Goal: Task Accomplishment & Management: Manage account settings

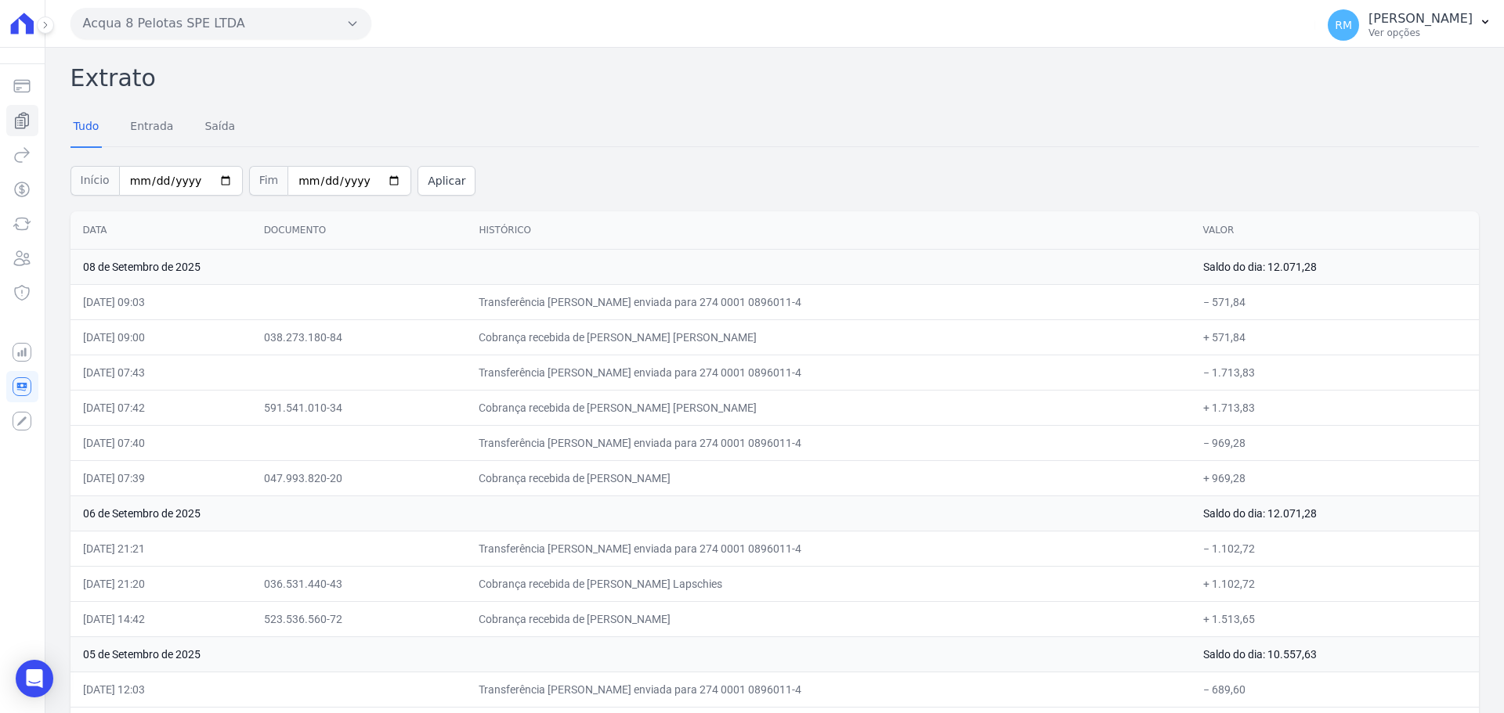
drag, startPoint x: 354, startPoint y: 30, endPoint x: 281, endPoint y: 264, distance: 245.2
click at [354, 30] on button "Acqua 8 Pelotas SPE LTDA" at bounding box center [220, 23] width 301 height 31
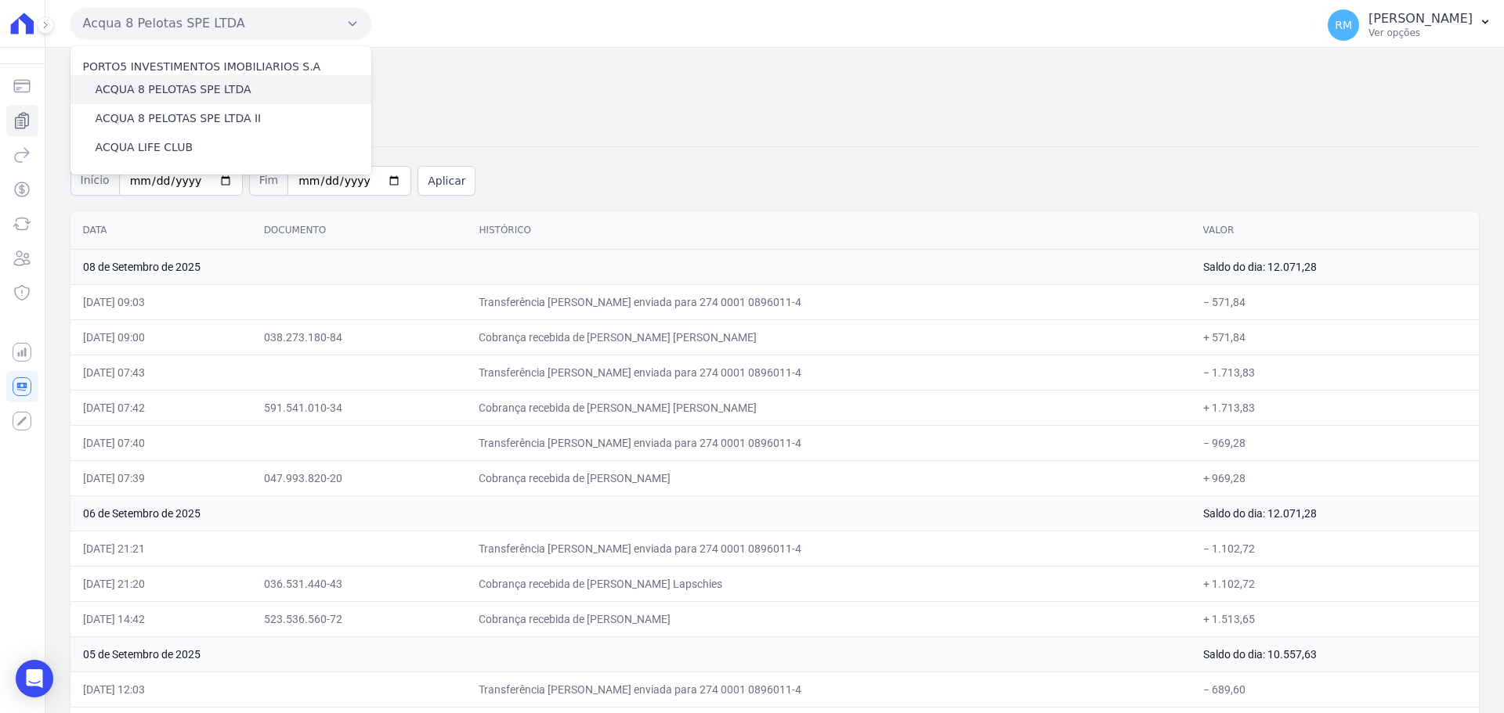
click at [207, 89] on label "ACQUA 8 PELOTAS SPE LTDA" at bounding box center [174, 89] width 156 height 16
click at [0, 0] on input "ACQUA 8 PELOTAS SPE LTDA" at bounding box center [0, 0] width 0 height 0
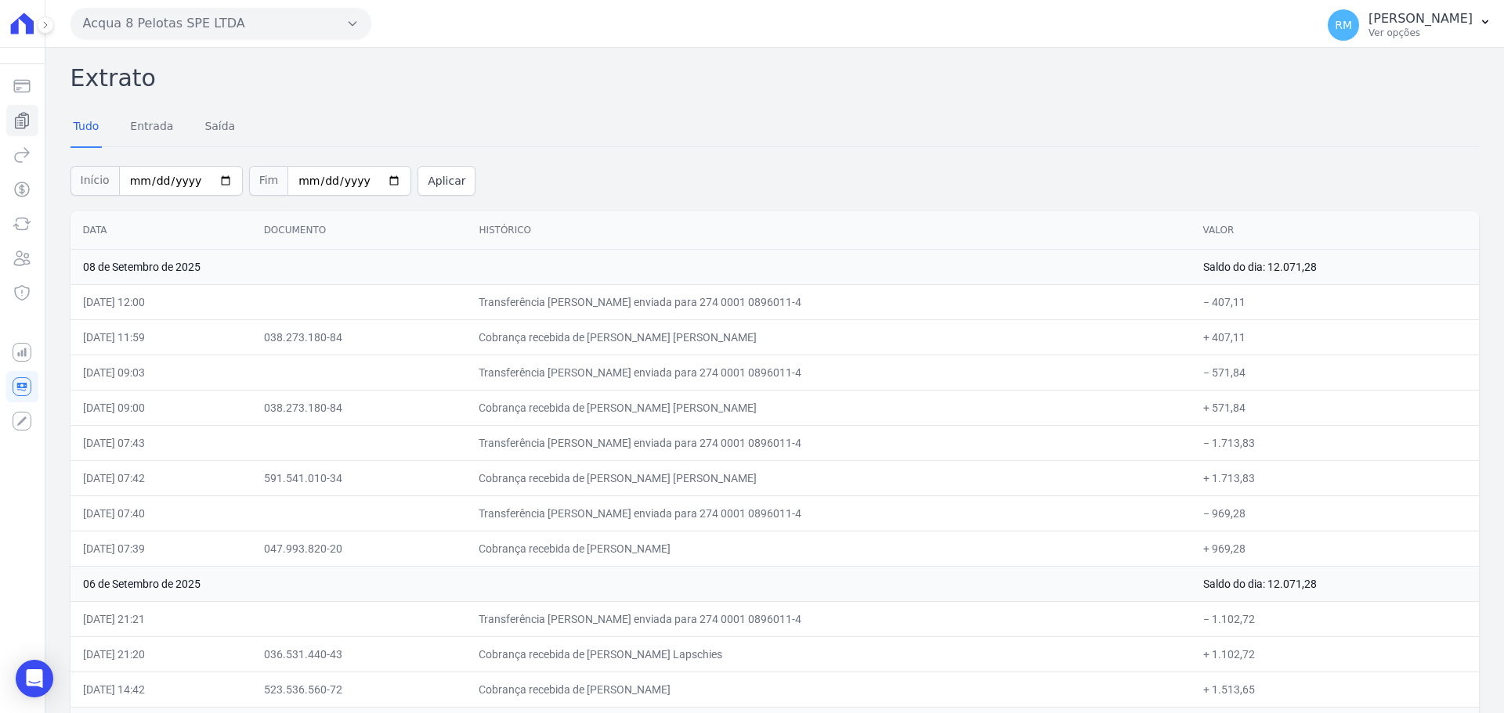
click at [255, 23] on button "Acqua 8 Pelotas SPE LTDA" at bounding box center [220, 23] width 301 height 31
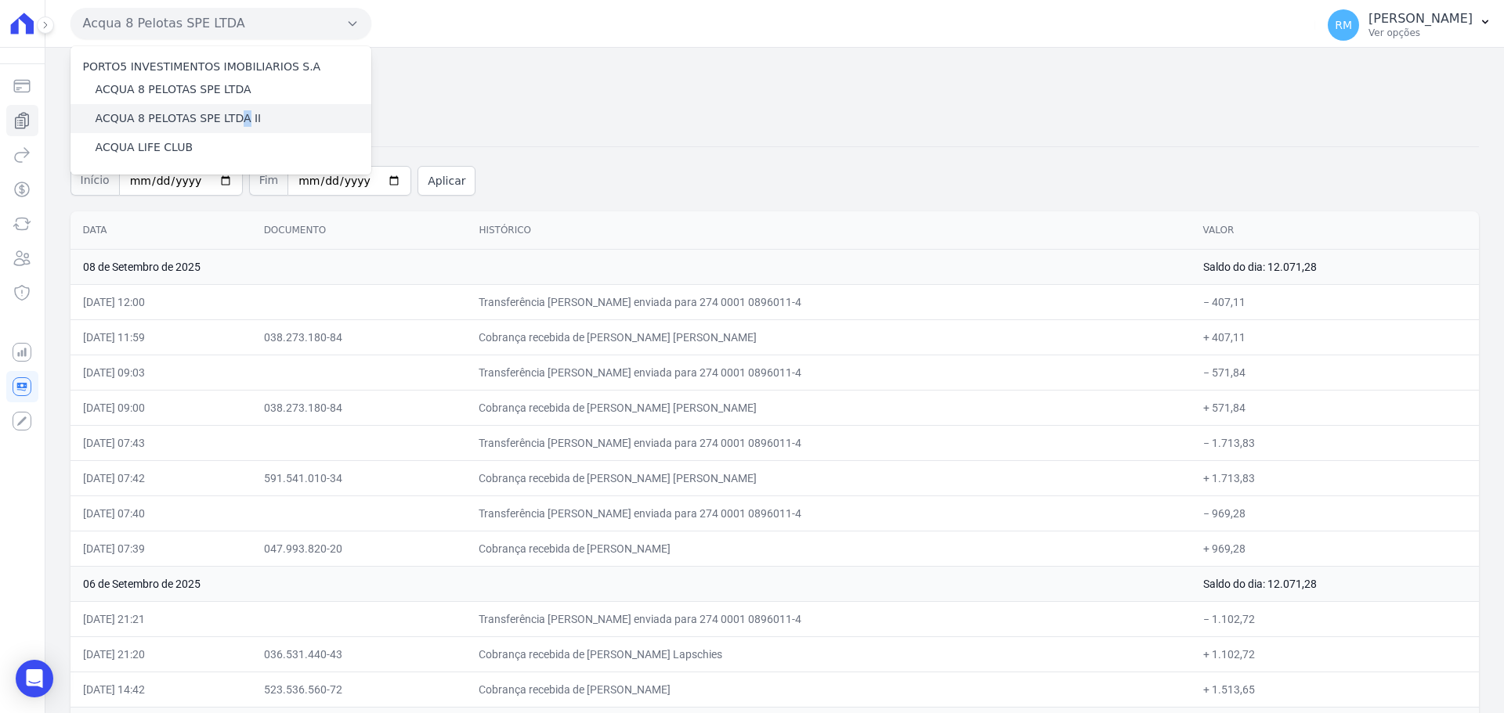
drag, startPoint x: 230, startPoint y: 112, endPoint x: 294, endPoint y: 150, distance: 74.1
click at [229, 113] on label "ACQUA 8 PELOTAS SPE LTDA II" at bounding box center [179, 118] width 166 height 16
click at [190, 125] on label "ACQUA 8 PELOTAS SPE LTDA II" at bounding box center [179, 118] width 166 height 16
click at [0, 0] on input "ACQUA 8 PELOTAS SPE LTDA II" at bounding box center [0, 0] width 0 height 0
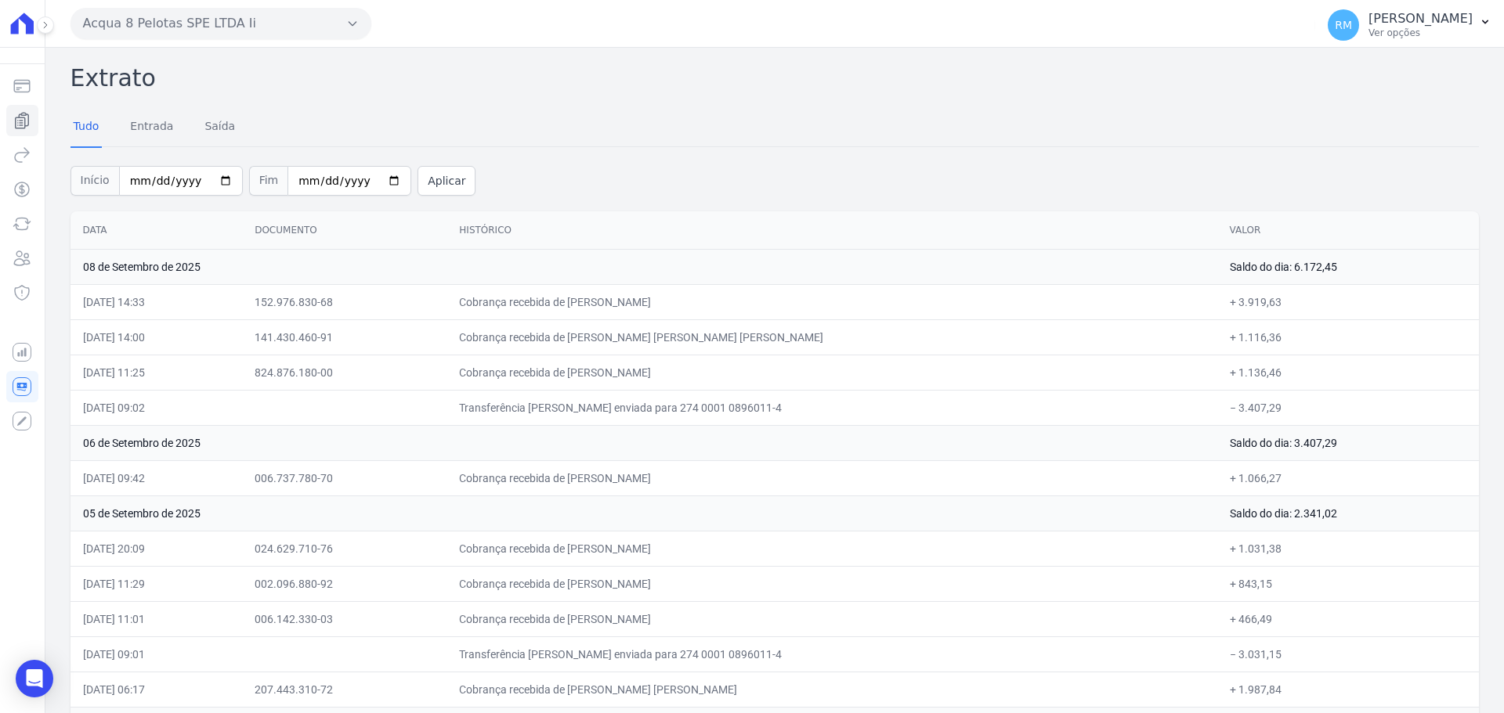
click at [321, 16] on button "Acqua 8 Pelotas SPE LTDA Ii" at bounding box center [220, 23] width 301 height 31
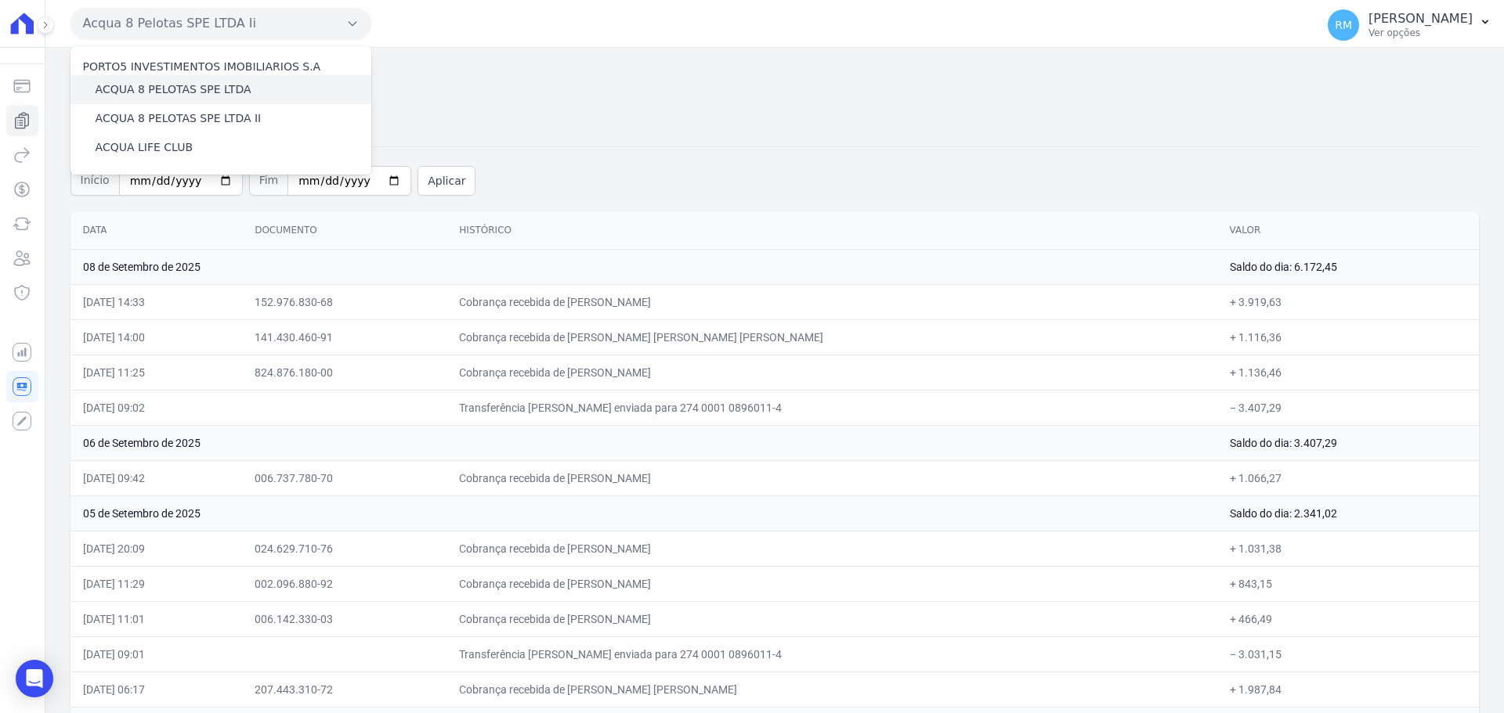
click at [270, 88] on div "ACQUA 8 PELOTAS SPE LTDA" at bounding box center [220, 89] width 301 height 29
click at [178, 88] on label "ACQUA 8 PELOTAS SPE LTDA" at bounding box center [174, 89] width 156 height 16
click at [0, 0] on input "ACQUA 8 PELOTAS SPE LTDA" at bounding box center [0, 0] width 0 height 0
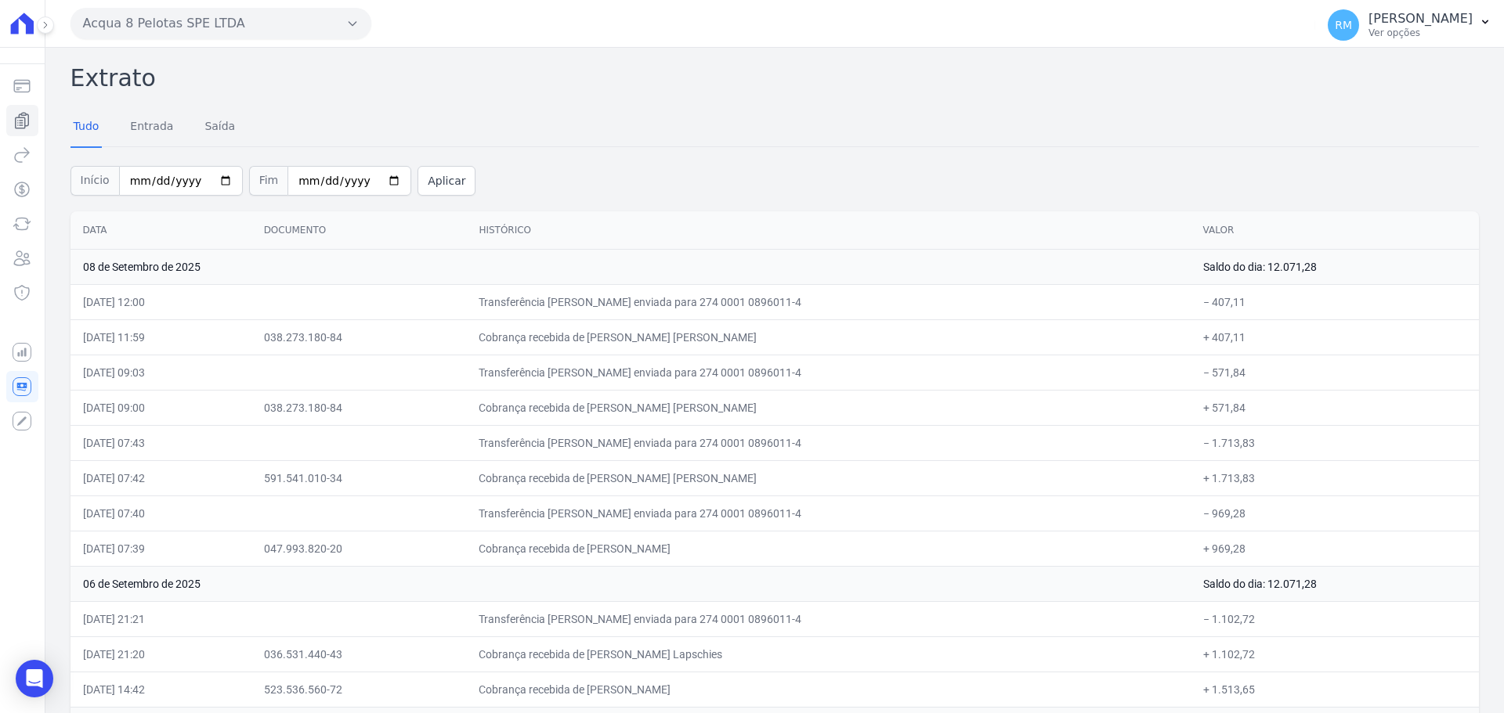
click at [203, 23] on button "Acqua 8 Pelotas SPE LTDA" at bounding box center [220, 23] width 301 height 31
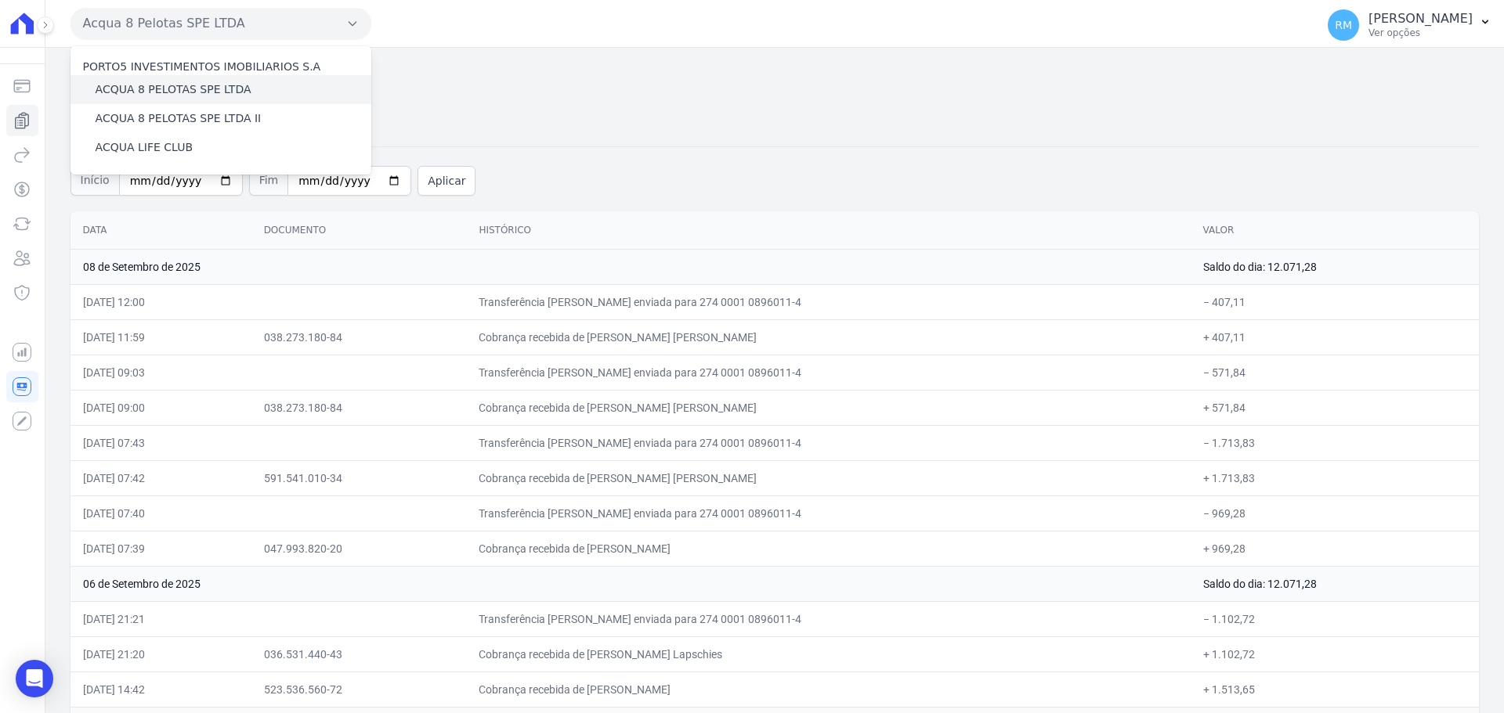
click at [200, 88] on label "ACQUA 8 PELOTAS SPE LTDA" at bounding box center [174, 89] width 156 height 16
click at [0, 0] on input "ACQUA 8 PELOTAS SPE LTDA" at bounding box center [0, 0] width 0 height 0
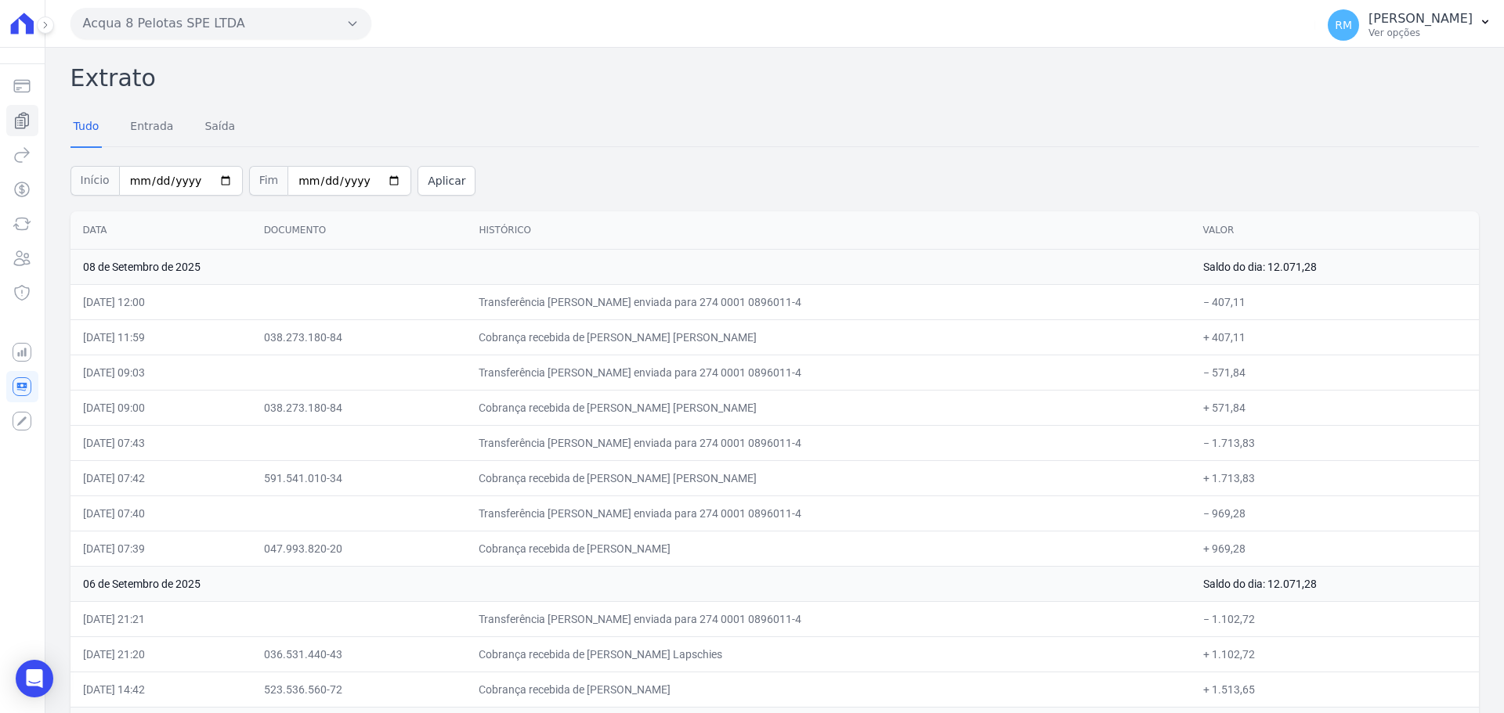
click at [324, 19] on button "Acqua 8 Pelotas SPE LTDA" at bounding box center [220, 23] width 301 height 31
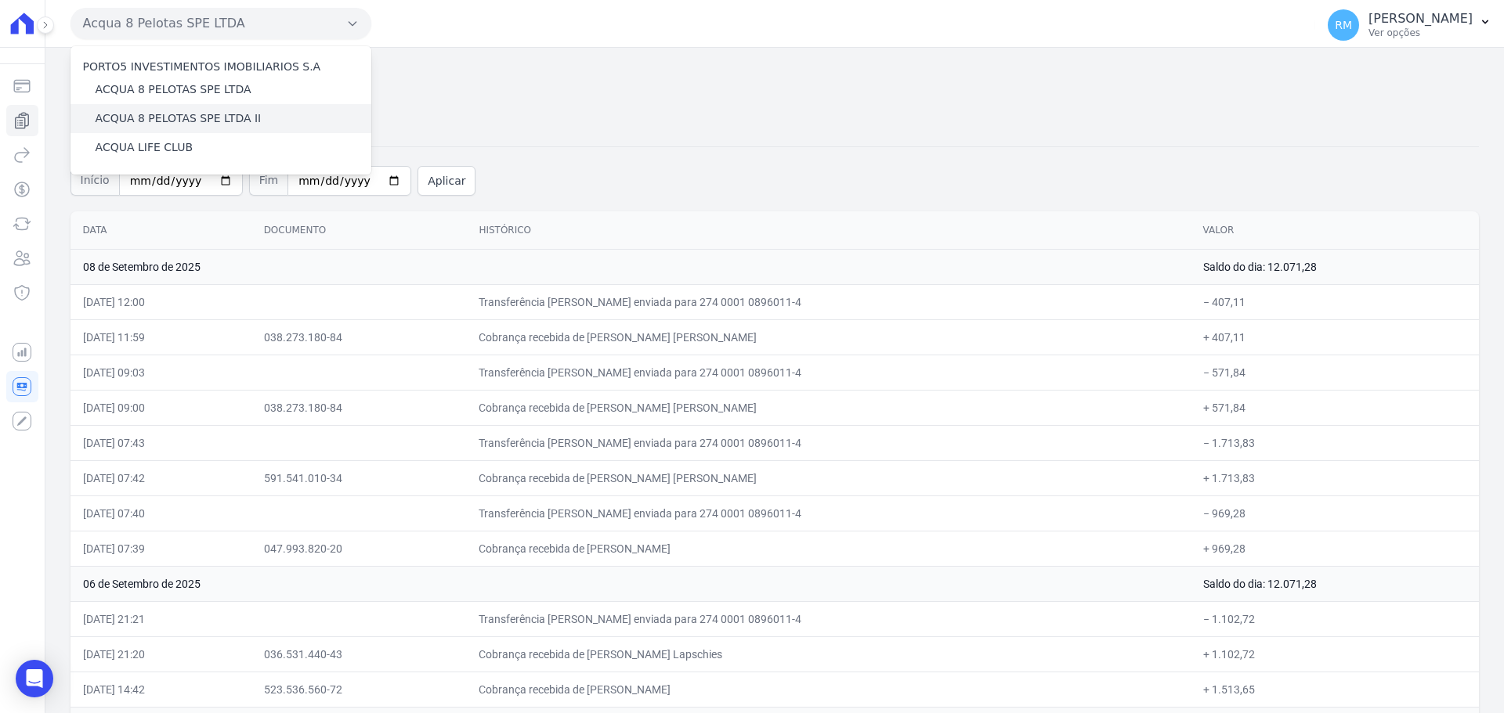
click at [257, 116] on div "ACQUA 8 PELOTAS SPE LTDA II" at bounding box center [220, 118] width 301 height 29
click at [236, 117] on label "ACQUA 8 PELOTAS SPE LTDA II" at bounding box center [179, 118] width 166 height 16
click at [0, 0] on input "ACQUA 8 PELOTAS SPE LTDA II" at bounding box center [0, 0] width 0 height 0
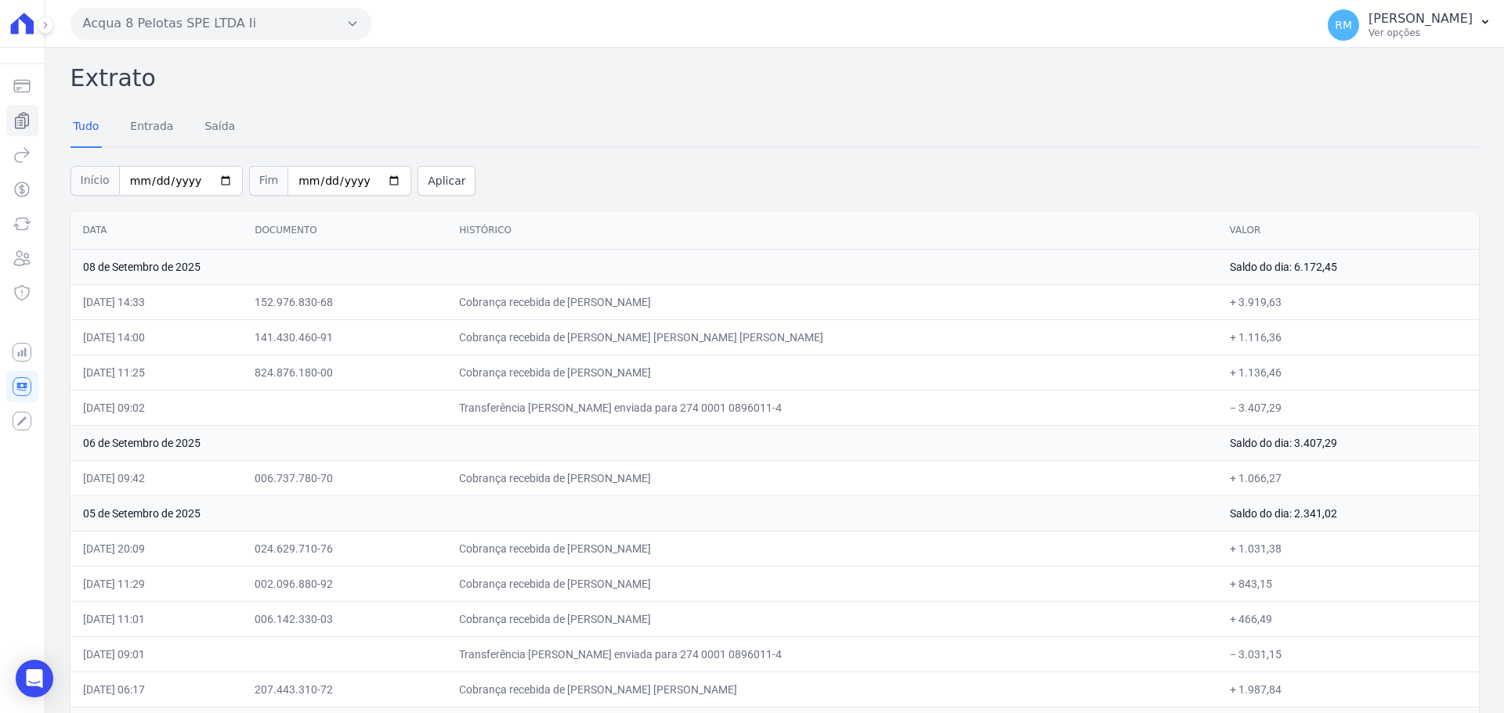
click at [81, 233] on th "Data" at bounding box center [156, 230] width 172 height 38
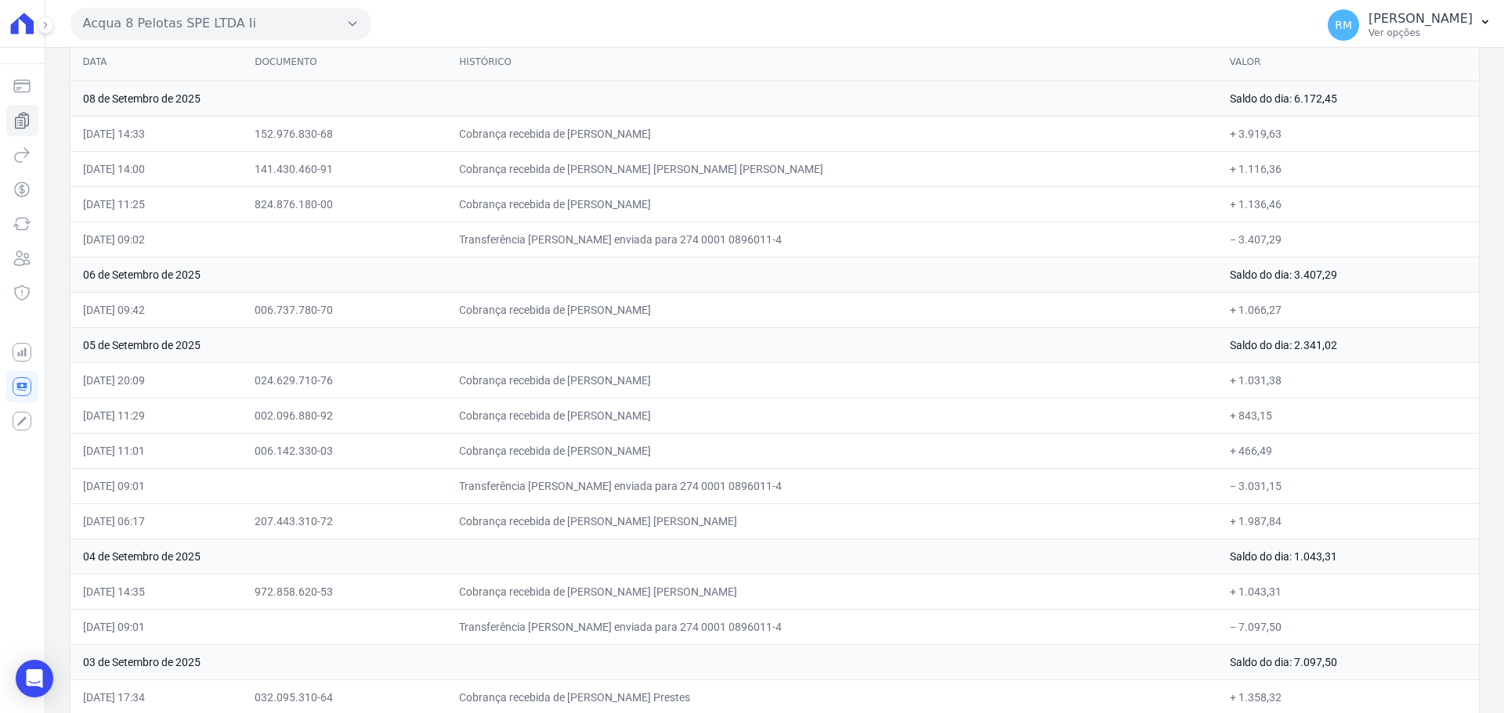
scroll to position [395, 0]
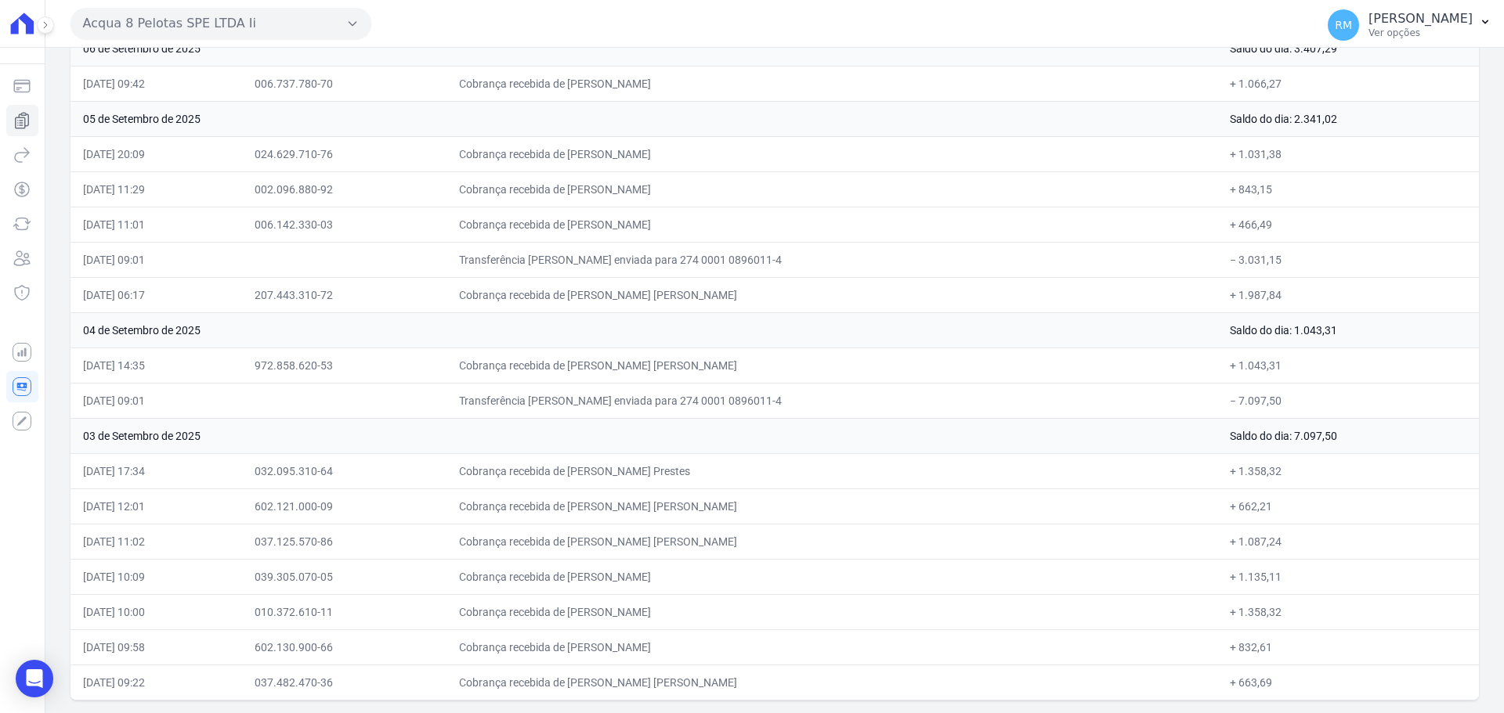
drag, startPoint x: 84, startPoint y: 232, endPoint x: 238, endPoint y: 750, distance: 540.9
click at [238, 713] on html "Saldo atual R$ 6.172,45 08/09/2025, 14:37 Cobranças Extrato Nova transferência …" at bounding box center [752, 356] width 1504 height 713
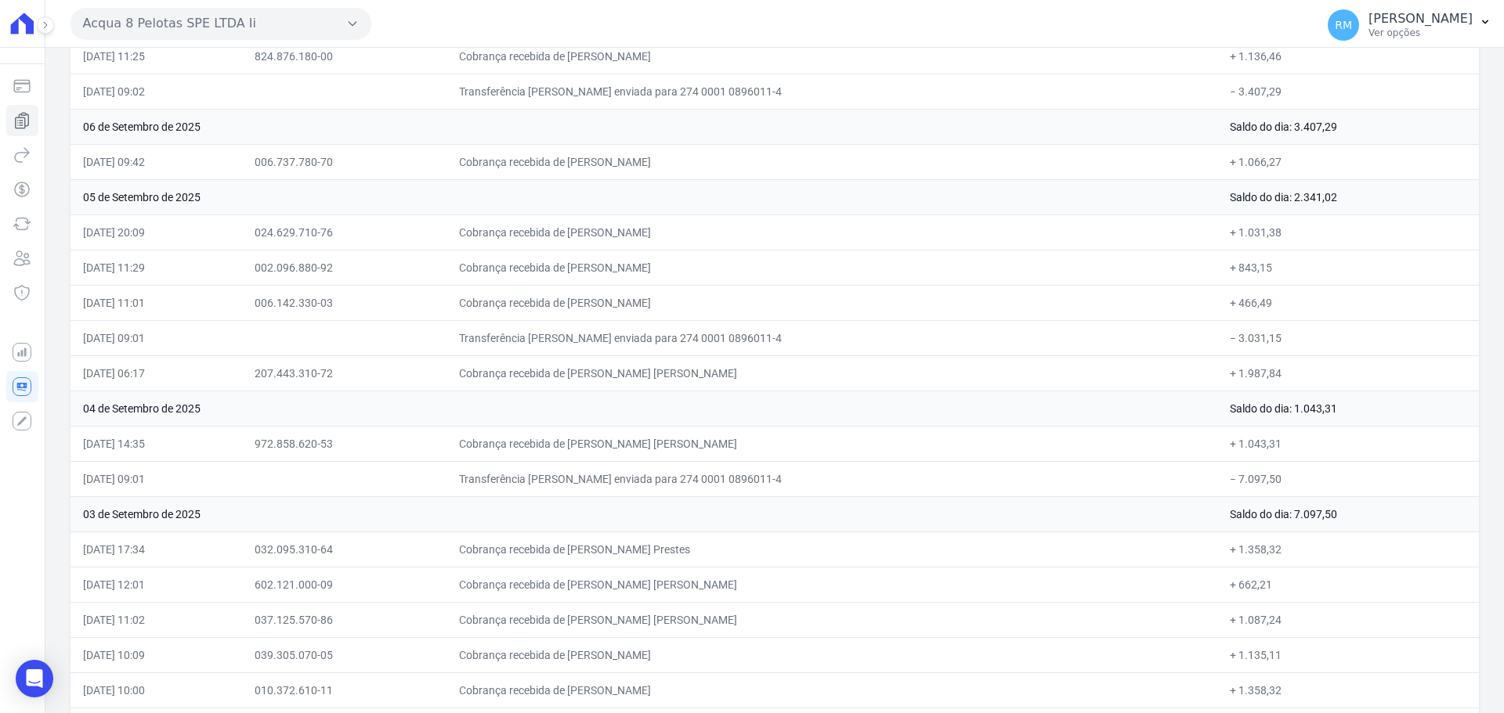
scroll to position [0, 0]
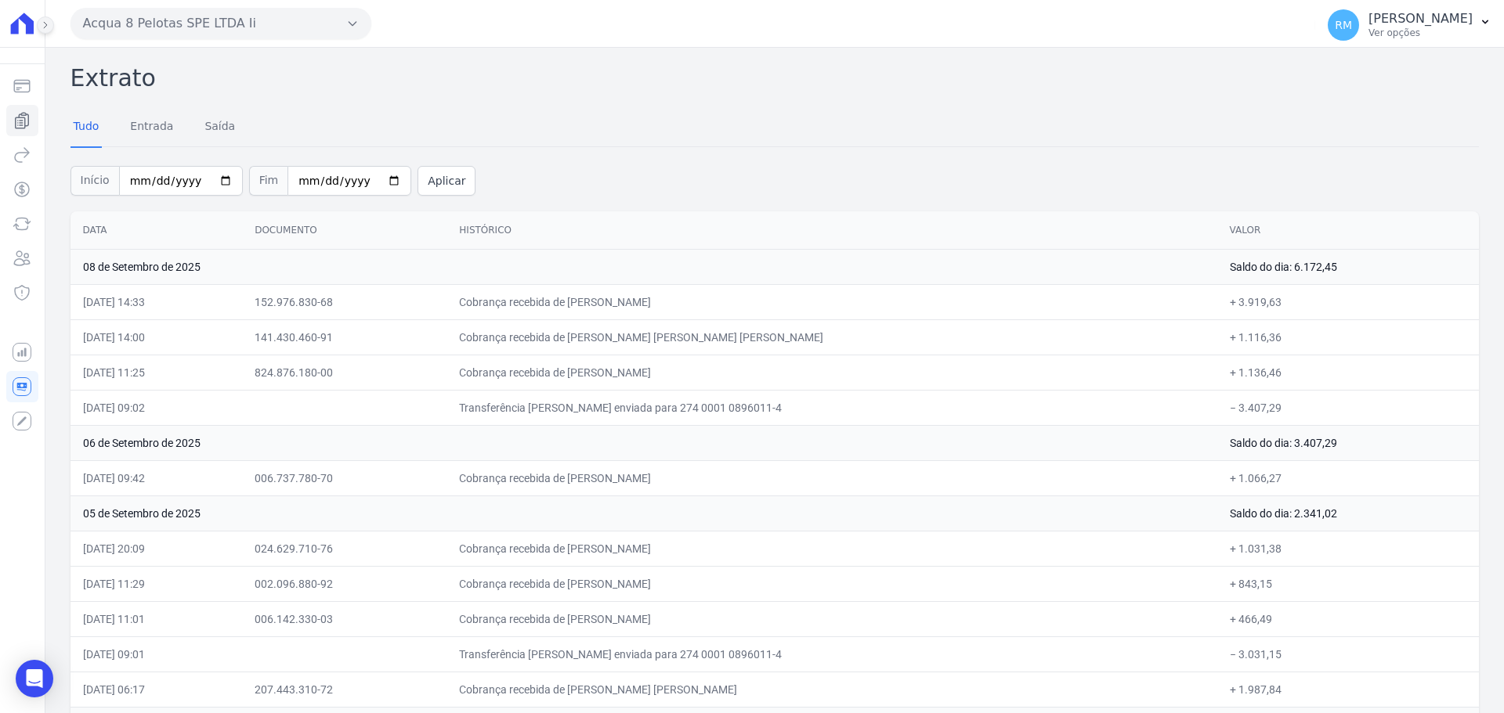
click at [47, 27] on icon at bounding box center [45, 24] width 9 height 9
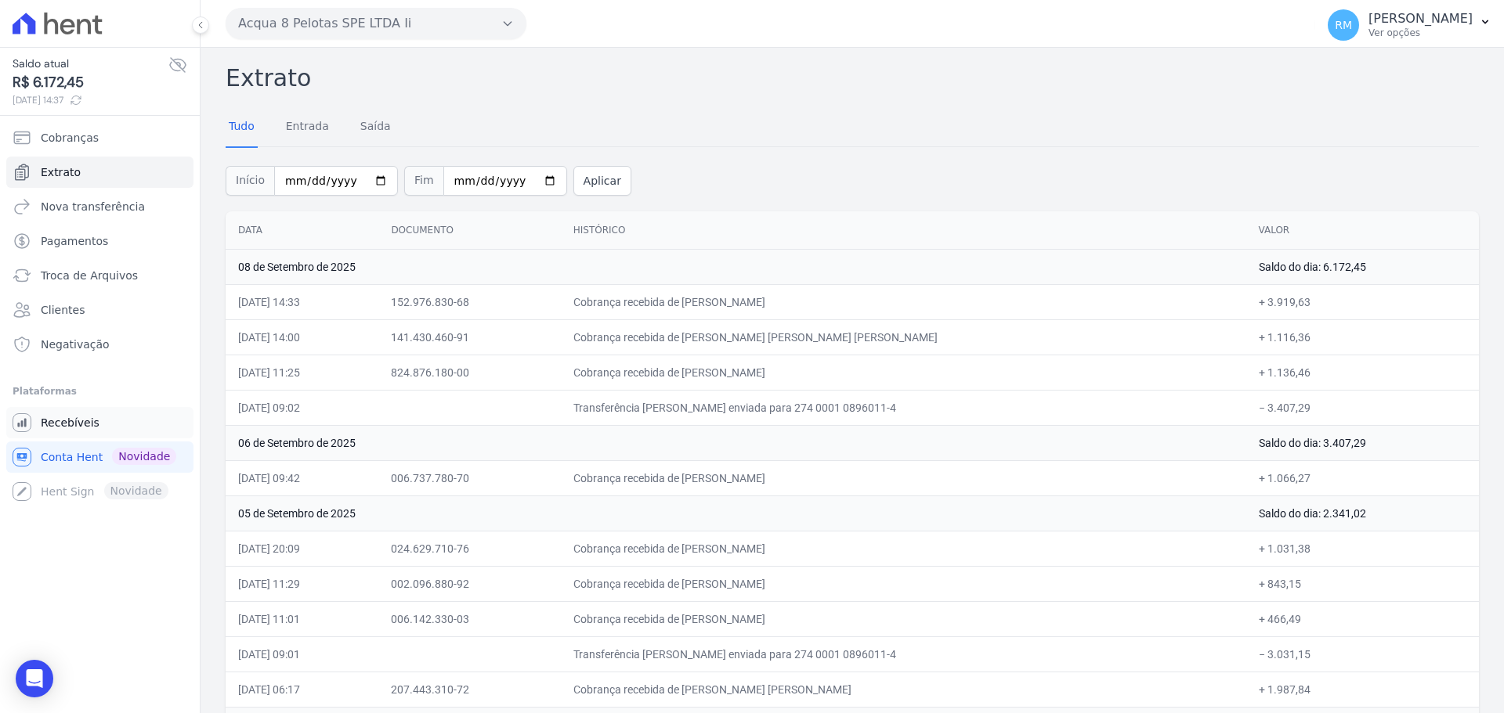
click at [66, 427] on span "Recebíveis" at bounding box center [70, 423] width 59 height 16
